Goal: Task Accomplishment & Management: Manage account settings

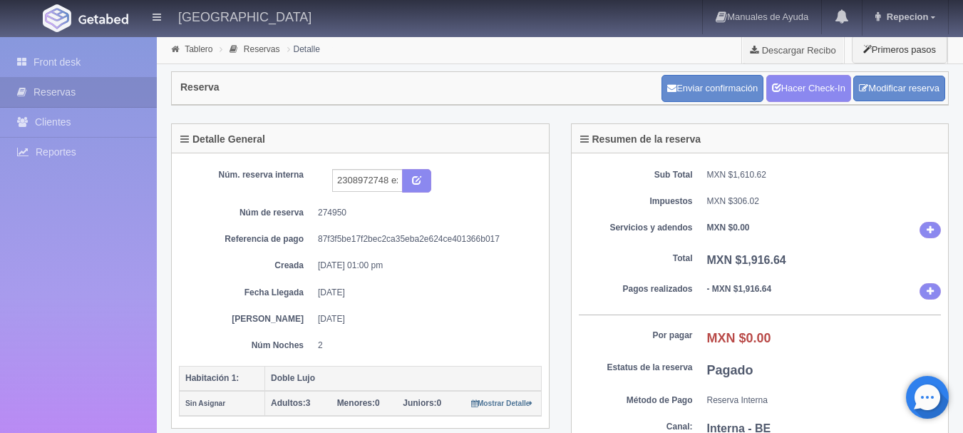
scroll to position [71, 0]
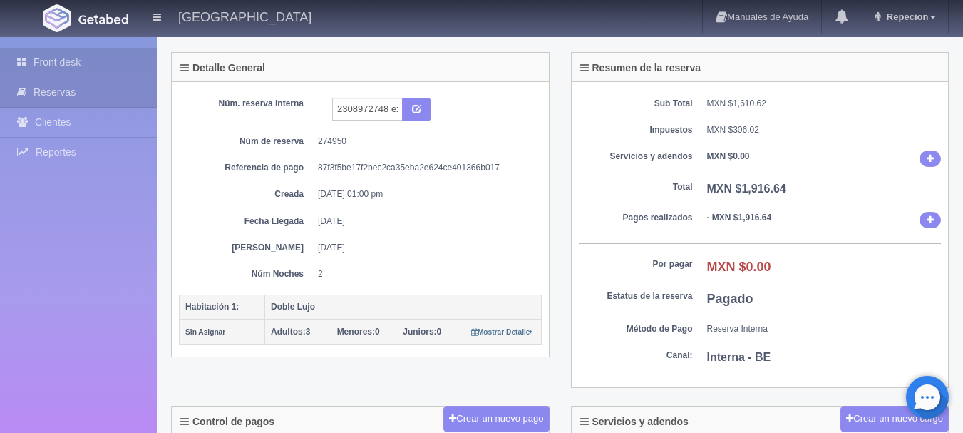
click at [87, 64] on link "Front desk" at bounding box center [78, 62] width 157 height 29
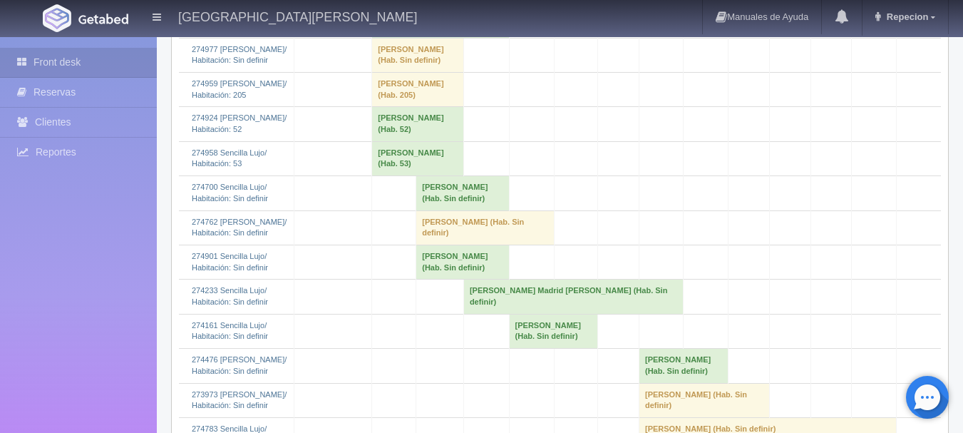
scroll to position [1425, 0]
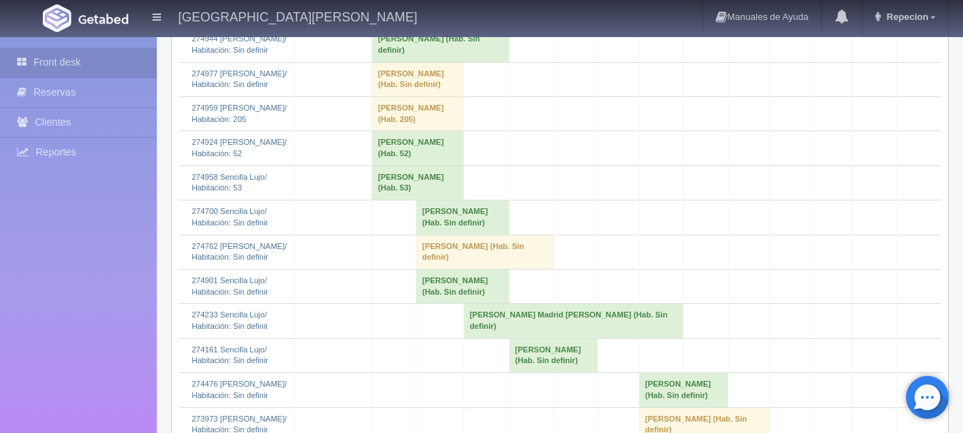
click at [413, 96] on td "Juan Mendoza (Hab. Sin definir)" at bounding box center [418, 79] width 92 height 34
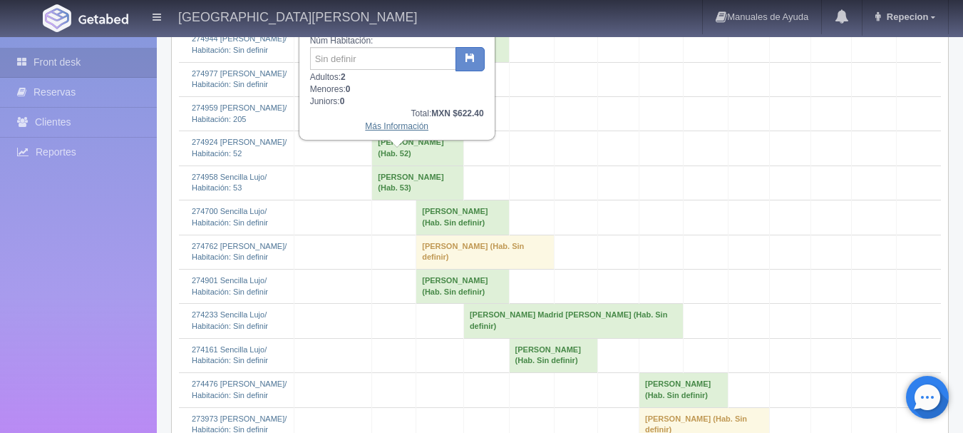
click at [410, 130] on link "Más Información" at bounding box center [396, 126] width 63 height 10
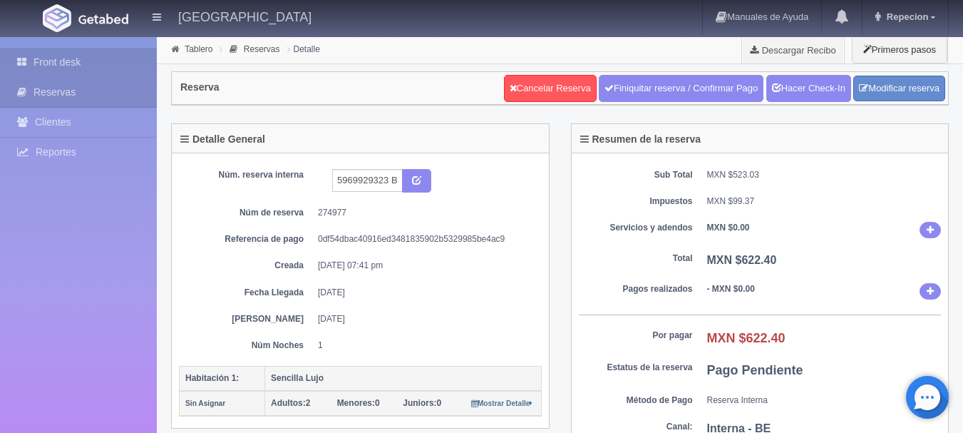
click at [115, 69] on link "Front desk" at bounding box center [78, 62] width 157 height 29
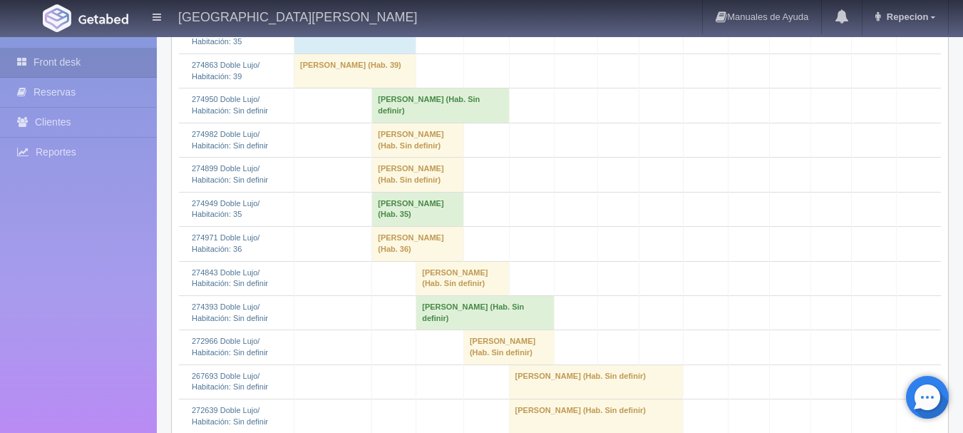
scroll to position [570, 0]
click at [434, 122] on td "Julie Gosselin (Hab. Sin definir)" at bounding box center [440, 105] width 137 height 34
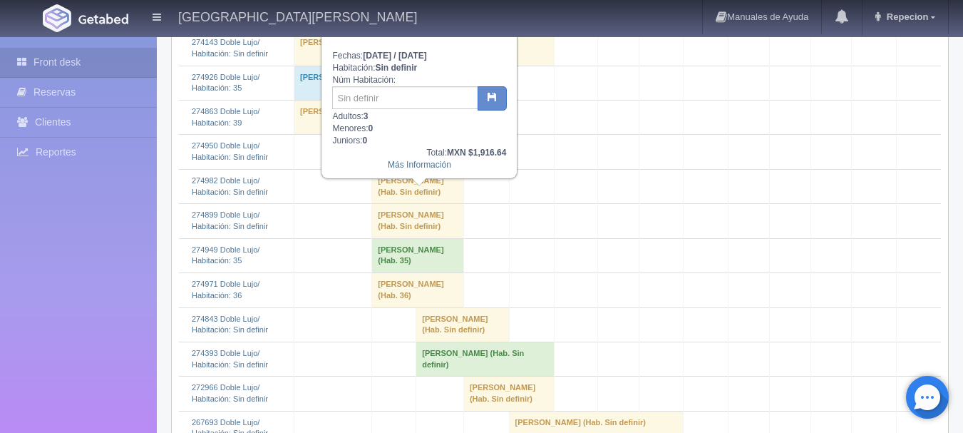
scroll to position [499, 0]
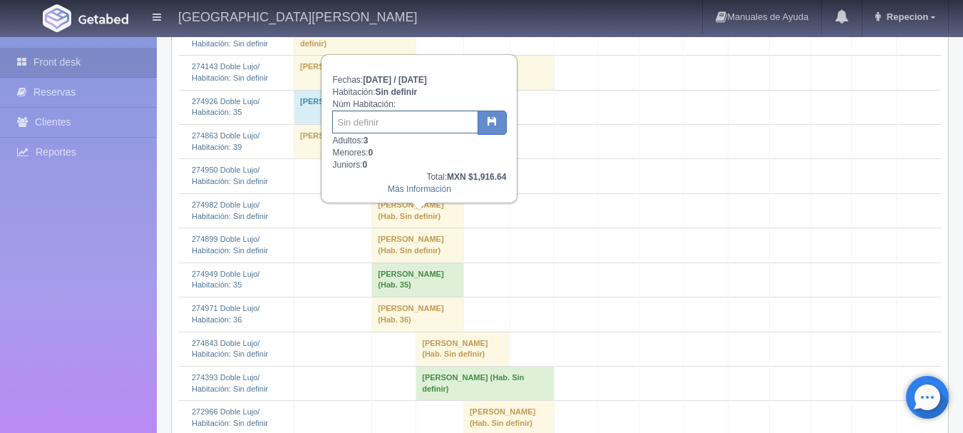
click at [440, 118] on input "text" at bounding box center [405, 121] width 146 height 23
type input "20"
click at [480, 121] on button "button" at bounding box center [491, 122] width 29 height 24
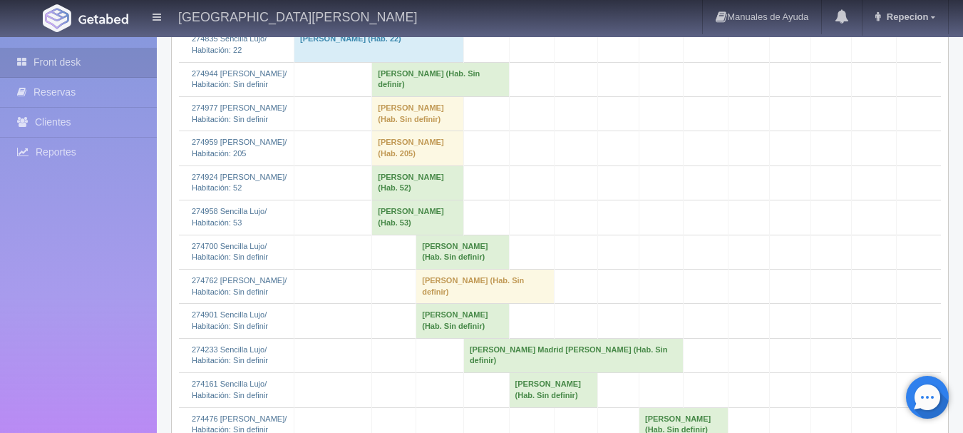
scroll to position [1496, 0]
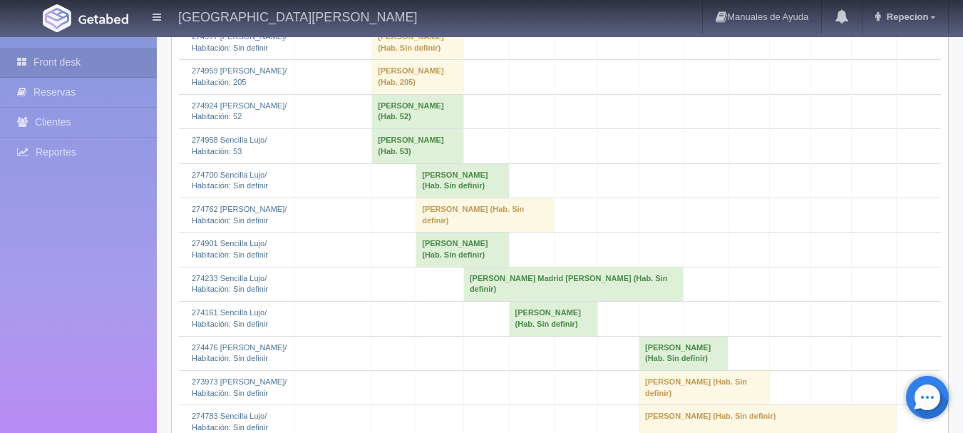
click at [398, 59] on td "Juan Mendoza (Hab. Sin definir)" at bounding box center [418, 42] width 92 height 34
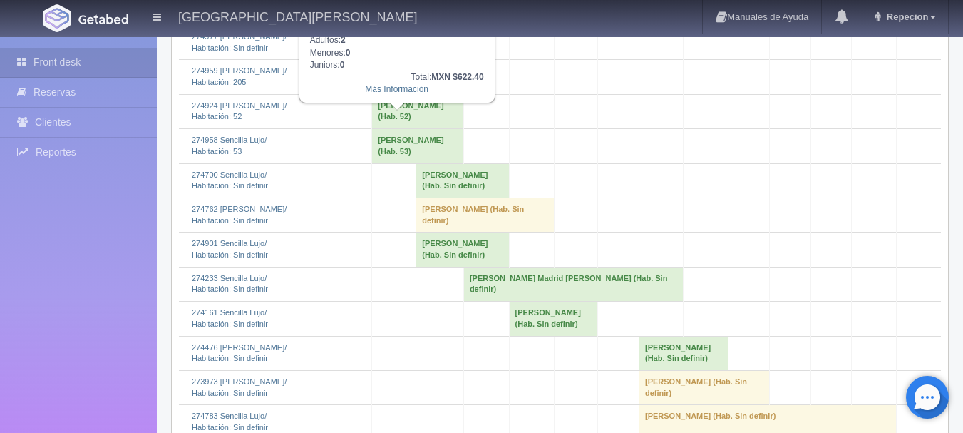
scroll to position [1425, 0]
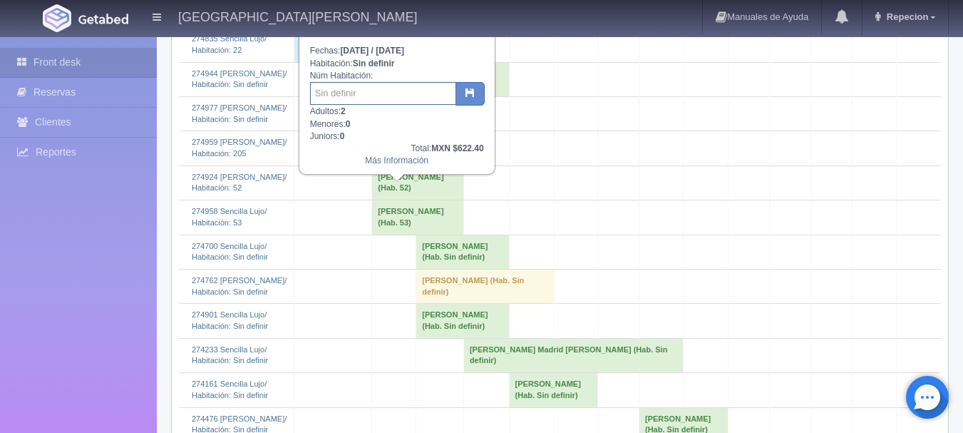
click at [381, 98] on input "text" at bounding box center [383, 93] width 146 height 23
type input "115"
click at [474, 97] on icon "button" at bounding box center [469, 92] width 9 height 9
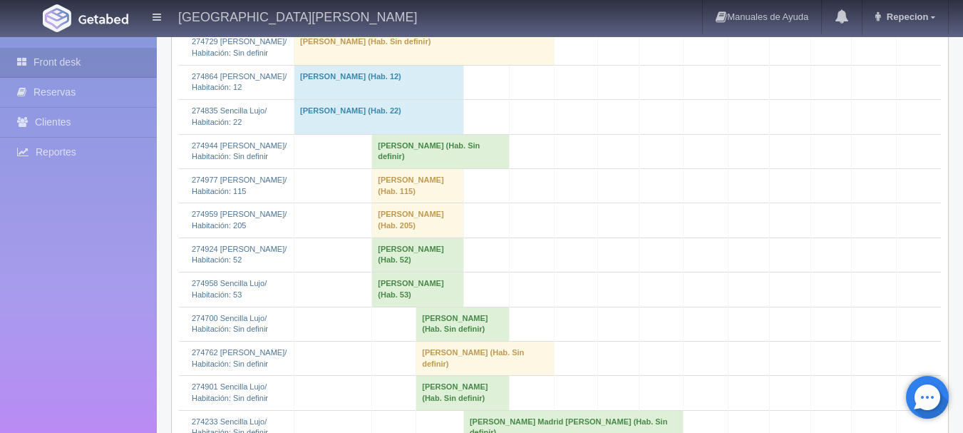
scroll to position [1354, 0]
click at [386, 271] on td "[PERSON_NAME] (Hab. 52)" at bounding box center [418, 254] width 92 height 34
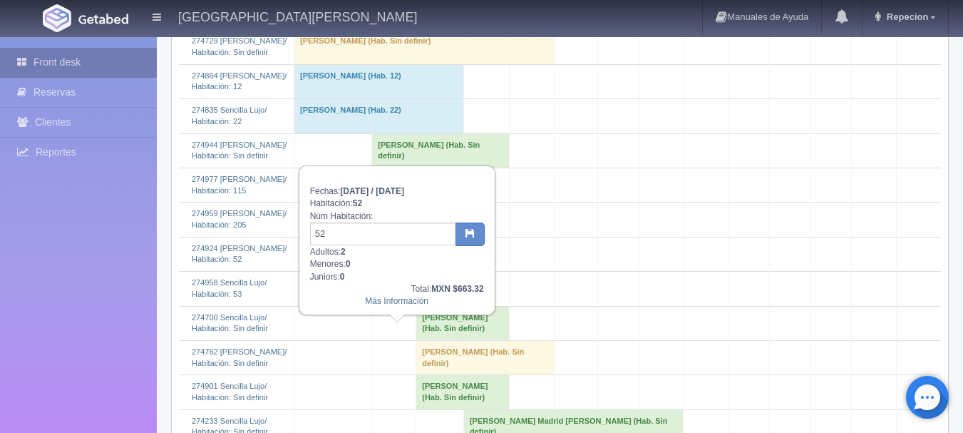
click at [120, 71] on link "Front desk" at bounding box center [78, 62] width 157 height 29
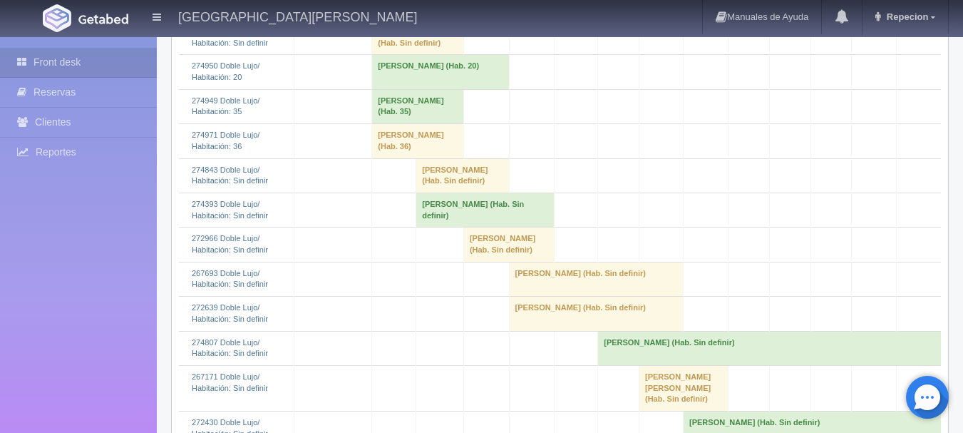
scroll to position [671, 0]
click at [391, 159] on td "[PERSON_NAME] (Hab. 36)" at bounding box center [418, 142] width 92 height 34
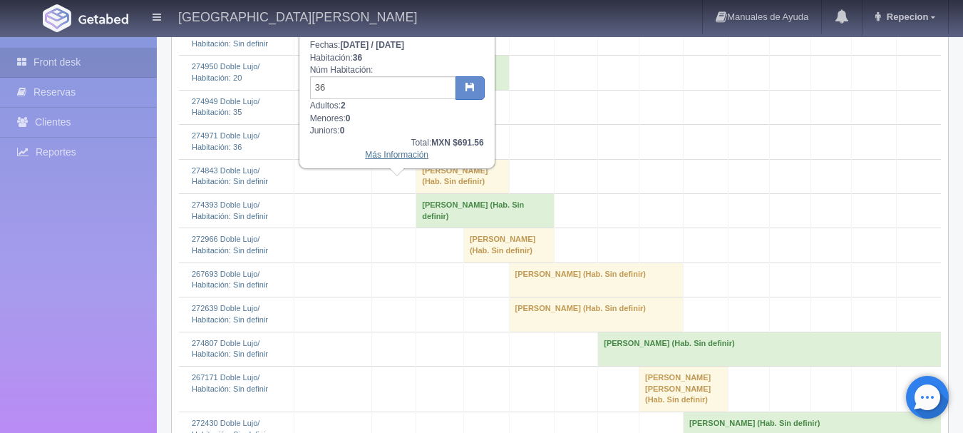
scroll to position [600, 0]
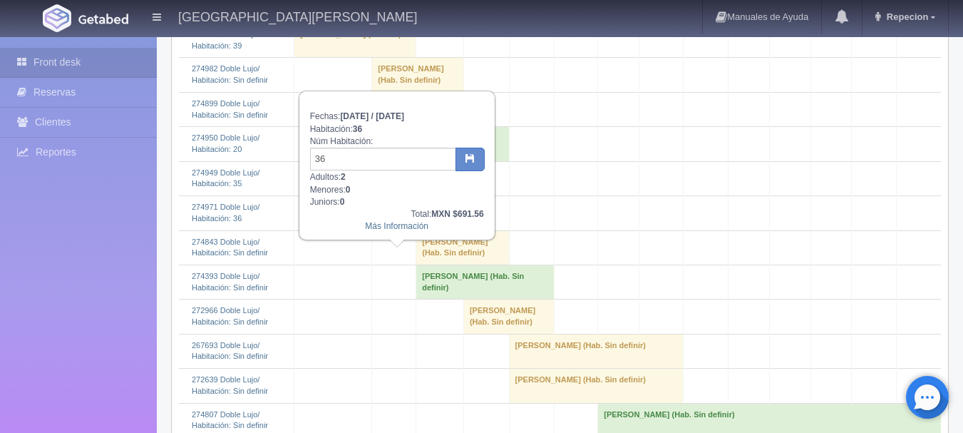
click at [69, 291] on div "Front desk Reservas Clientes Reportes Reporte del día Concentrado de ventas Ana…" at bounding box center [78, 253] width 157 height 433
click at [46, 65] on link "Front desk" at bounding box center [78, 62] width 157 height 29
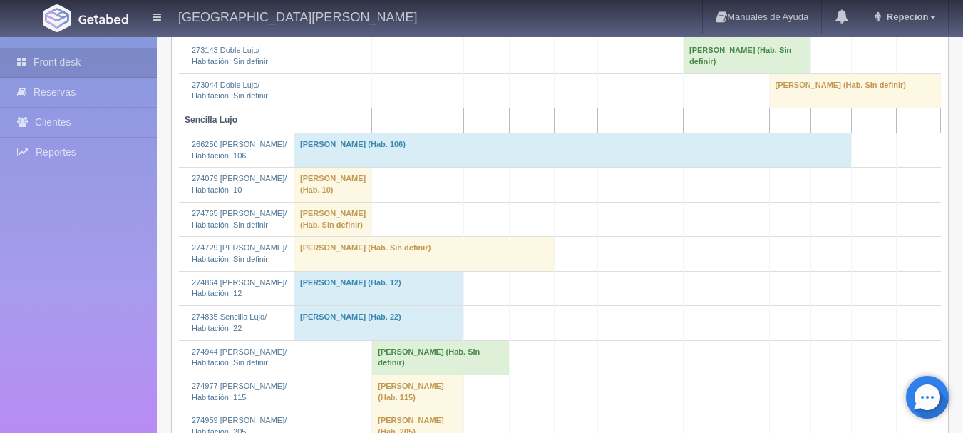
scroll to position [1140, 0]
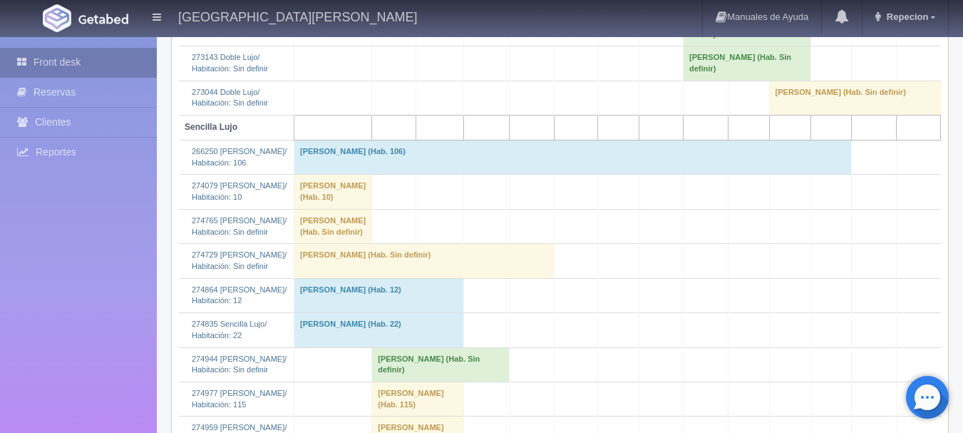
click at [88, 66] on link "Front desk" at bounding box center [78, 62] width 157 height 29
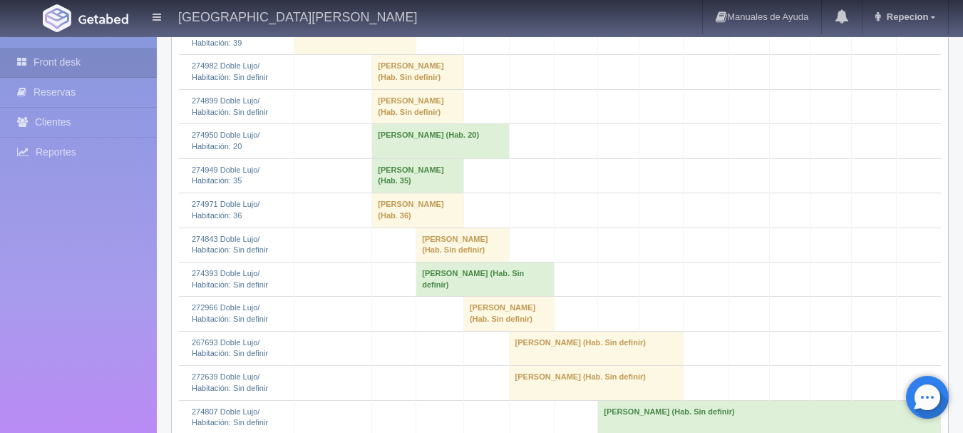
scroll to position [641, 0]
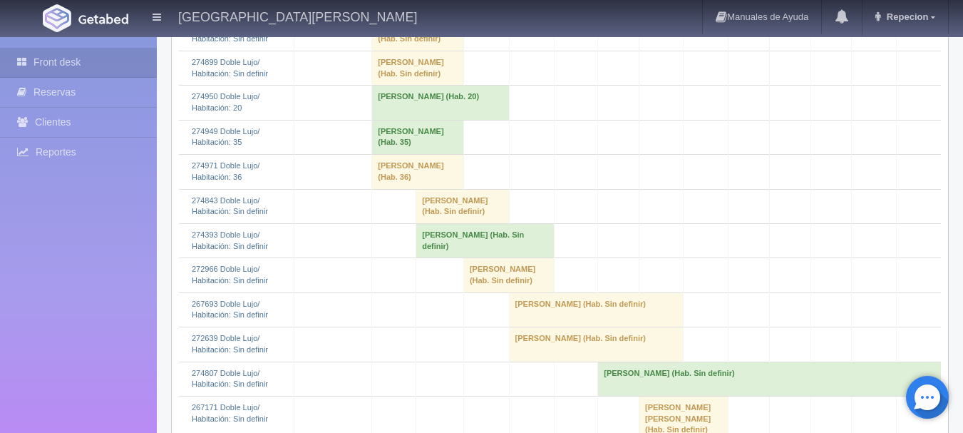
click at [417, 51] on td "[PERSON_NAME] (Hab. Sin definir)" at bounding box center [418, 33] width 92 height 34
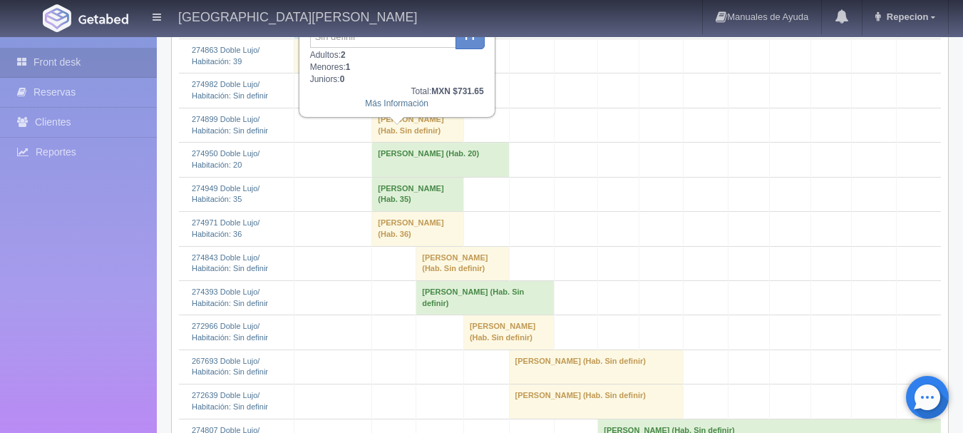
scroll to position [499, 0]
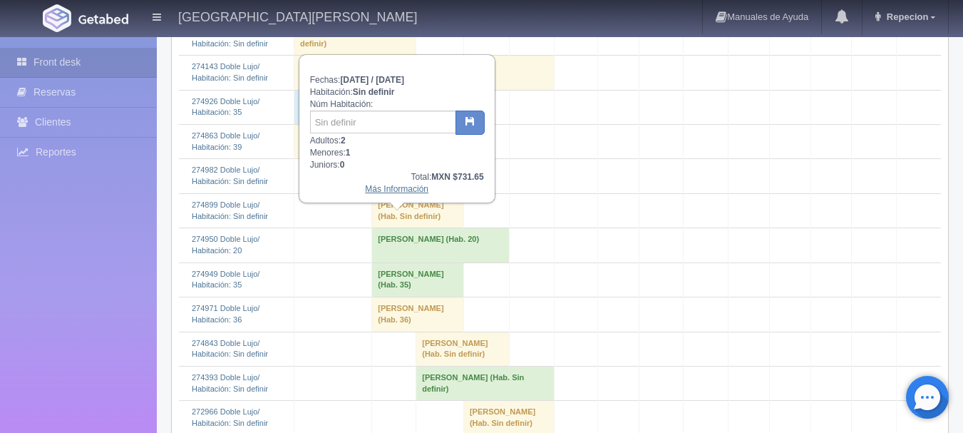
click at [392, 194] on link "Más Información" at bounding box center [396, 189] width 63 height 10
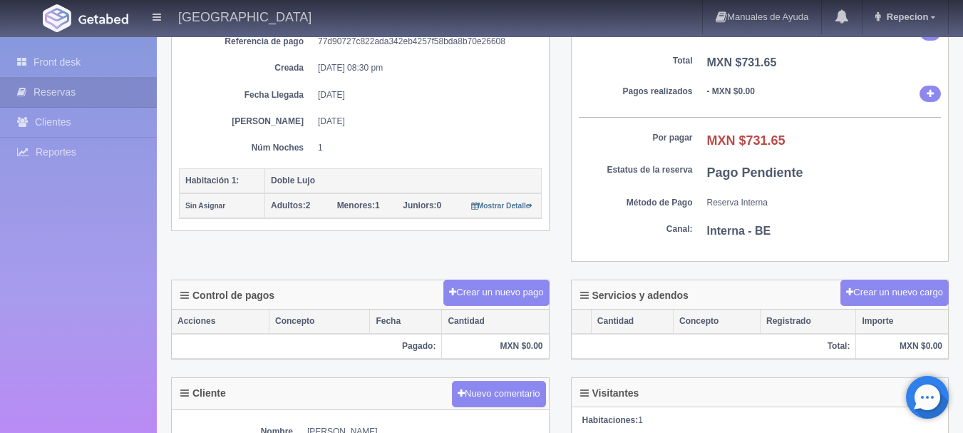
scroll to position [356, 0]
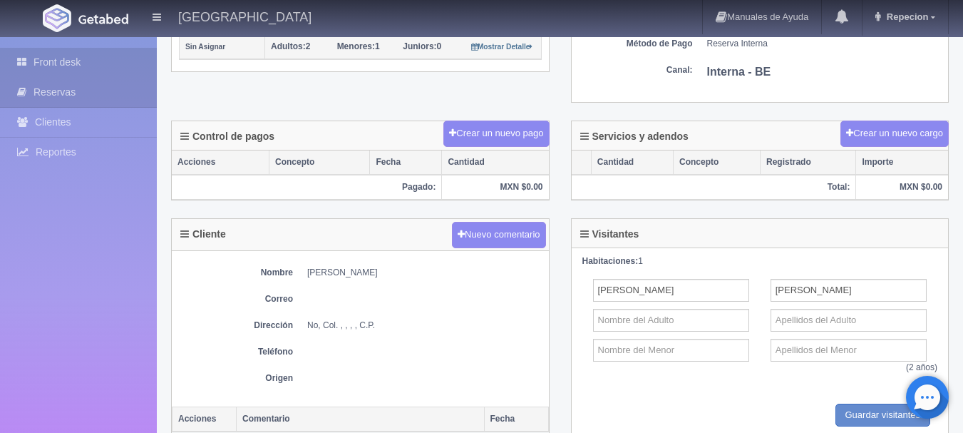
click at [85, 60] on link "Front desk" at bounding box center [78, 62] width 157 height 29
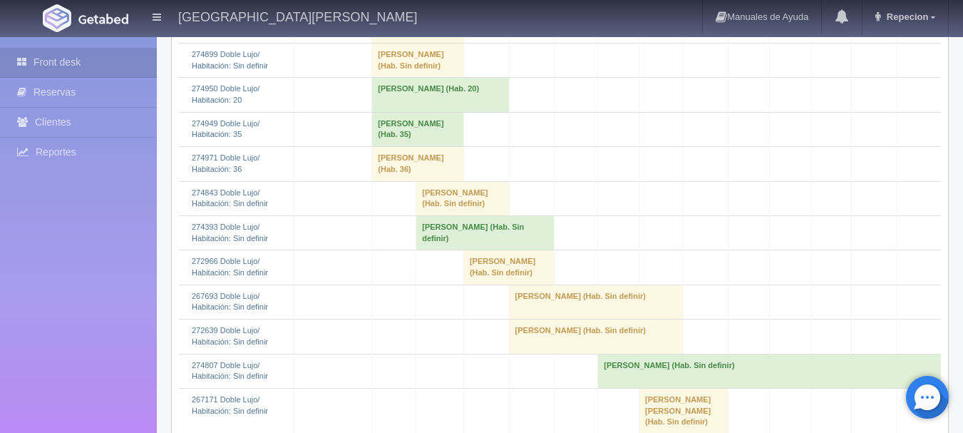
scroll to position [641, 0]
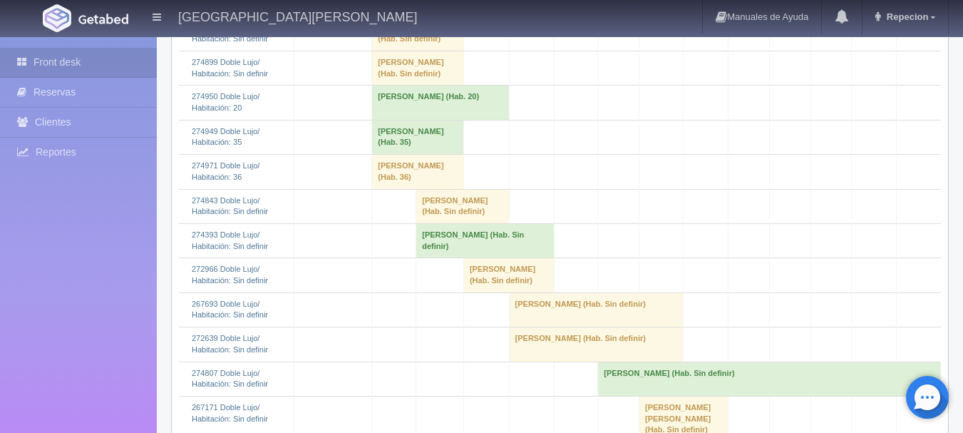
click at [404, 51] on td "Gil Nayeli (Hab. Sin definir)" at bounding box center [418, 33] width 92 height 34
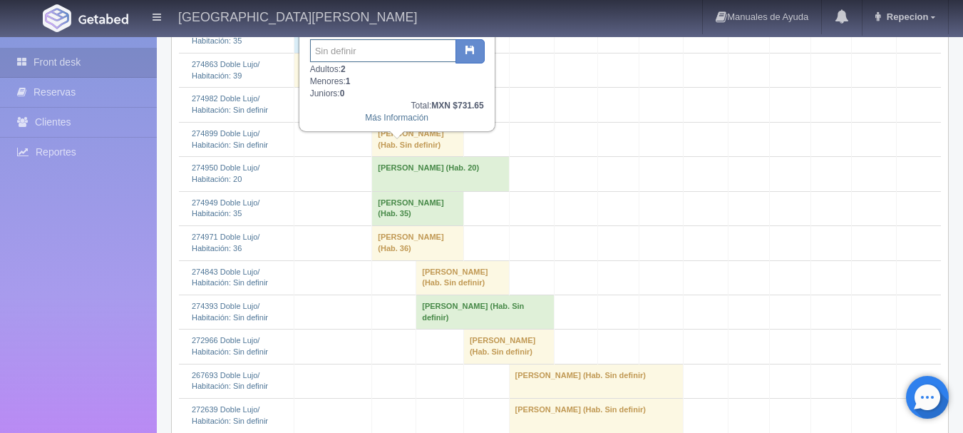
click at [378, 52] on input "text" at bounding box center [383, 50] width 146 height 23
type input "1"
type input "207"
click at [470, 57] on button "button" at bounding box center [469, 51] width 29 height 24
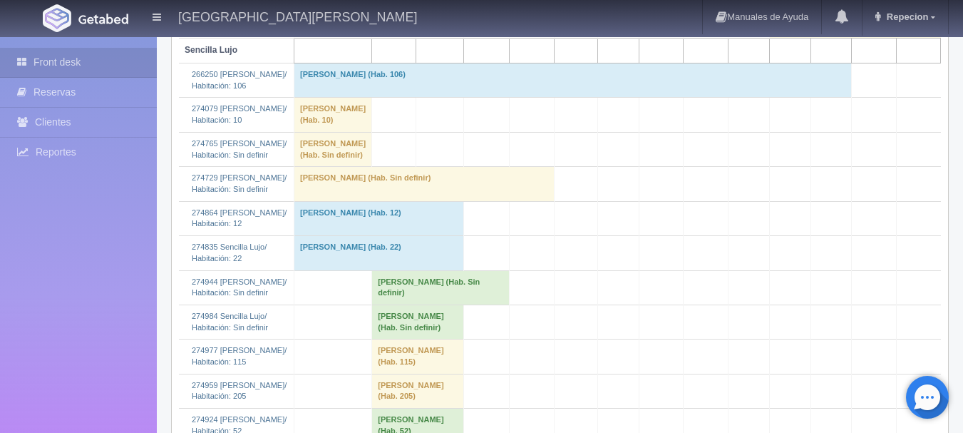
scroll to position [1211, 0]
